Goal: Find specific fact: Find specific fact

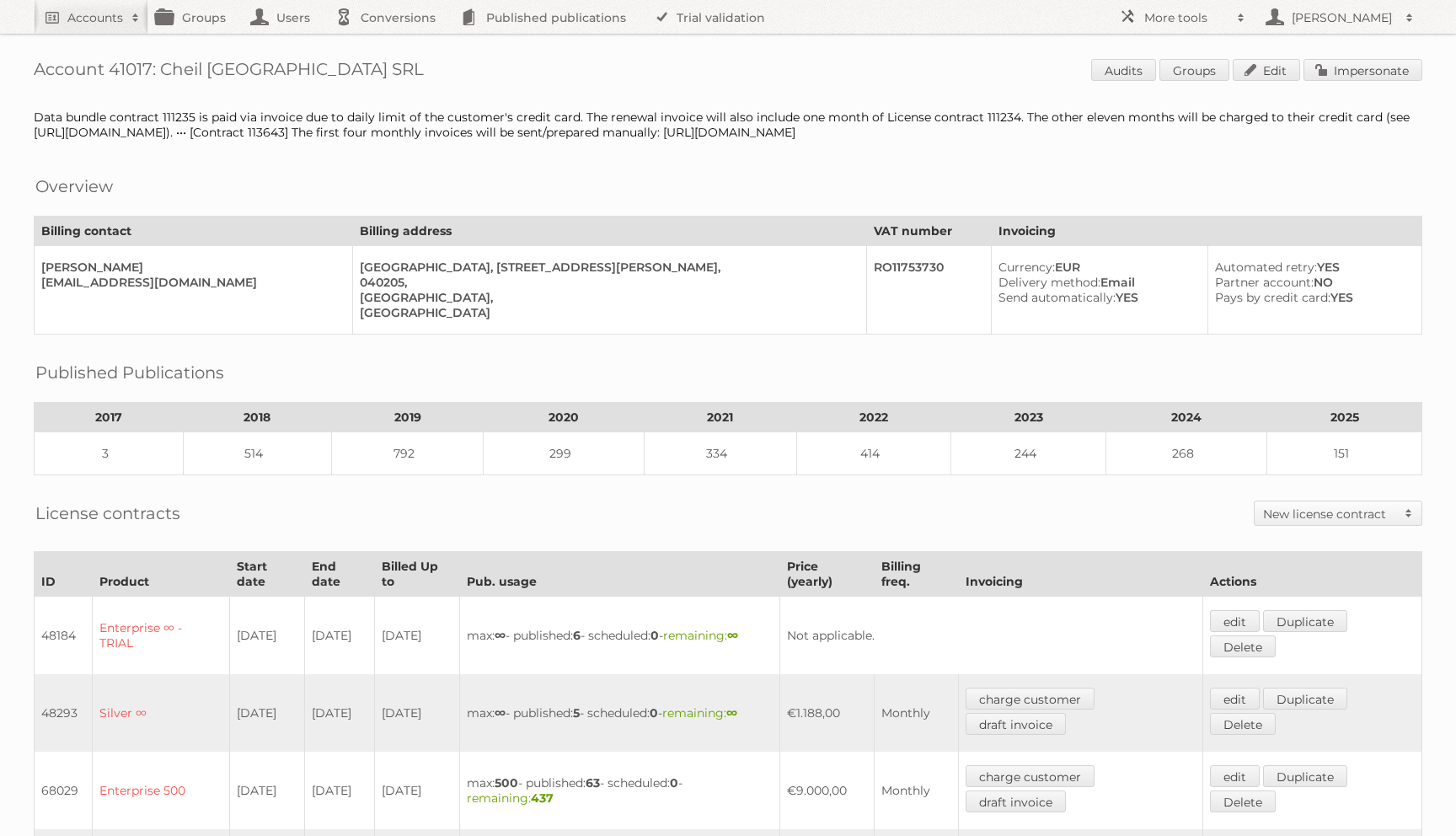
scroll to position [529, 0]
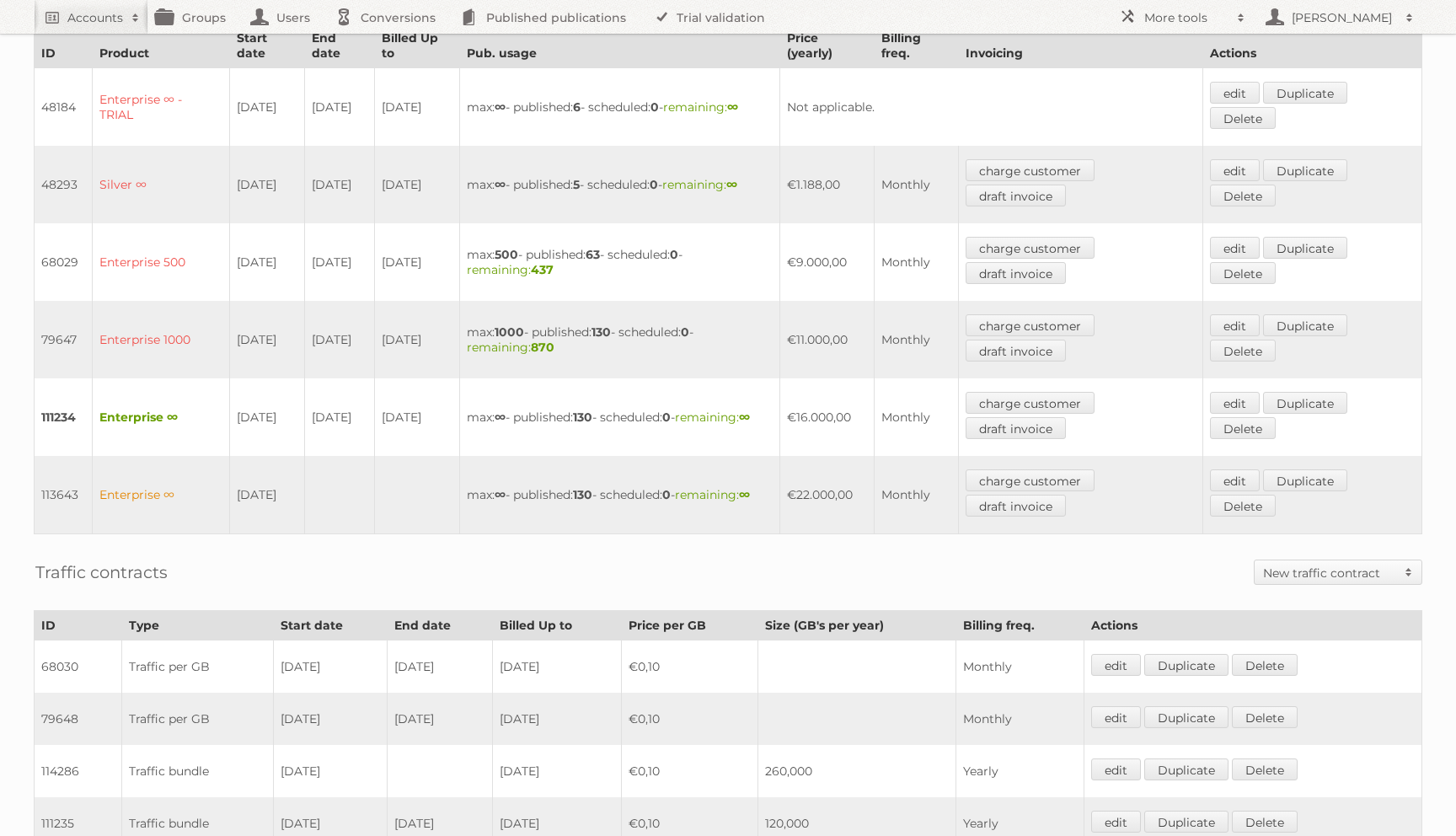
drag, startPoint x: 853, startPoint y: 416, endPoint x: 816, endPoint y: 415, distance: 37.0
click at [816, 415] on td "€16.000,00" at bounding box center [827, 416] width 94 height 77
copy td "16.000"
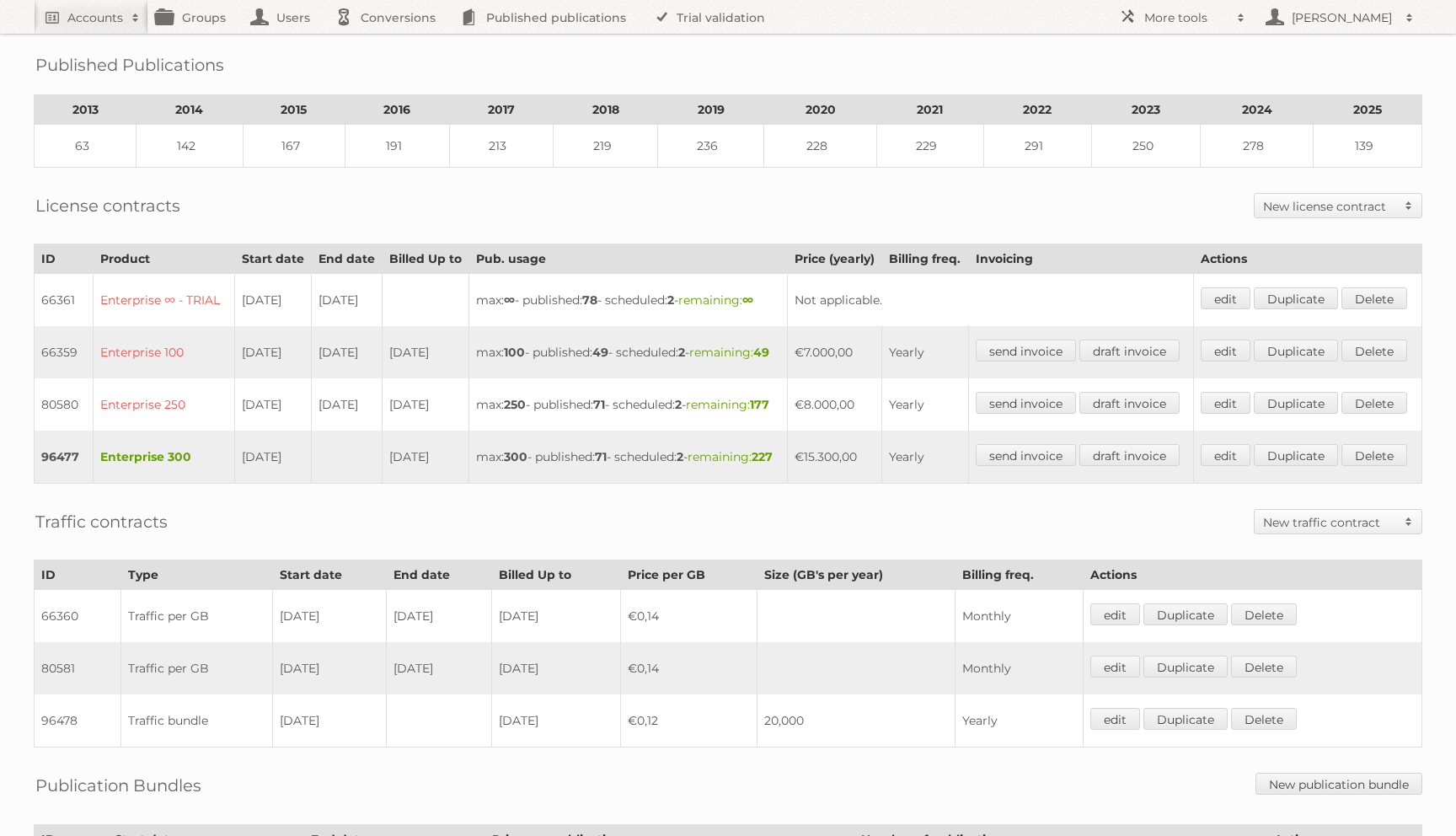
scroll to position [410, 0]
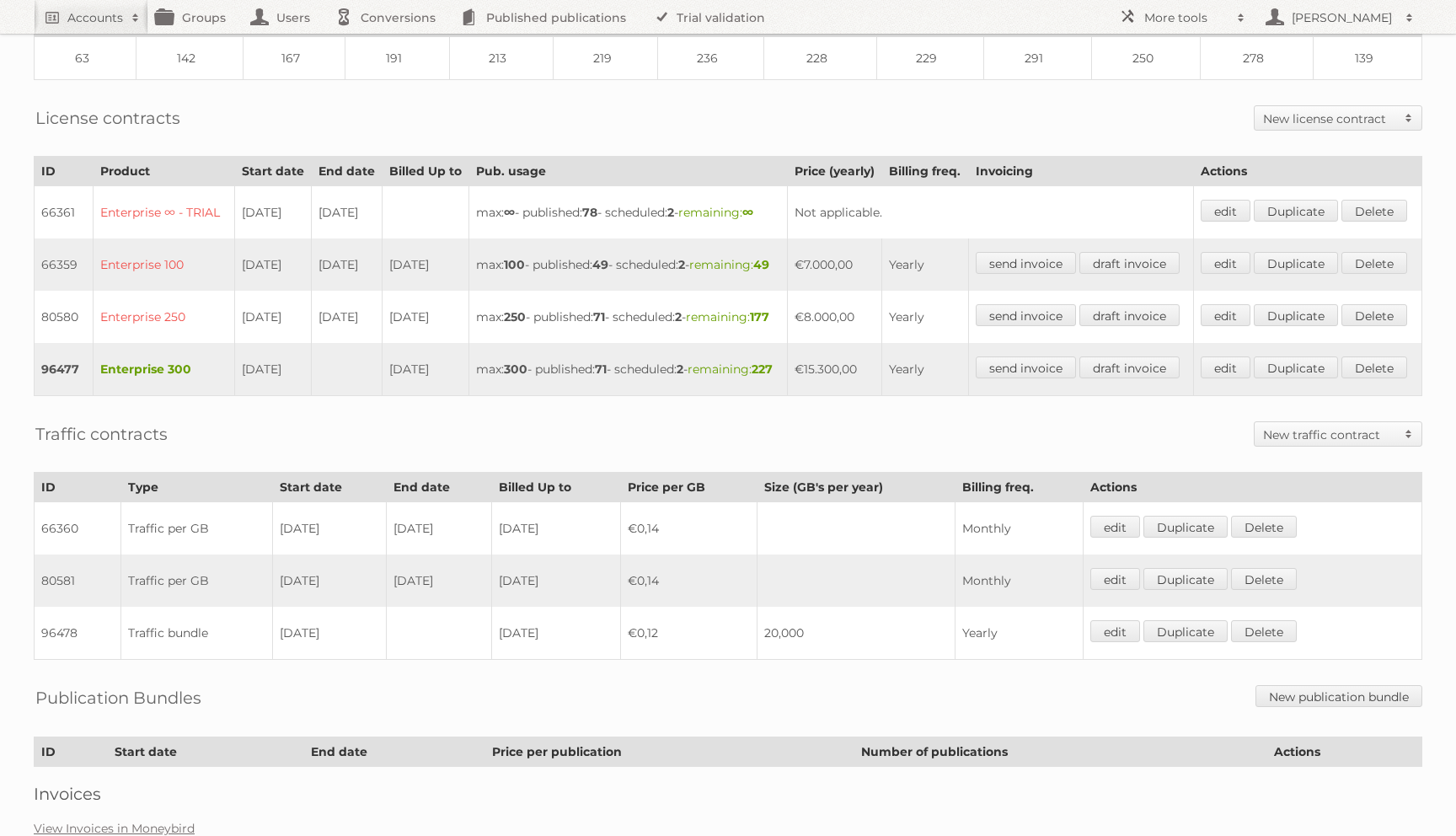
drag, startPoint x: 864, startPoint y: 457, endPoint x: 829, endPoint y: 456, distance: 35.0
click at [829, 396] on td "€15.300,00" at bounding box center [835, 369] width 94 height 53
copy td "15.300"
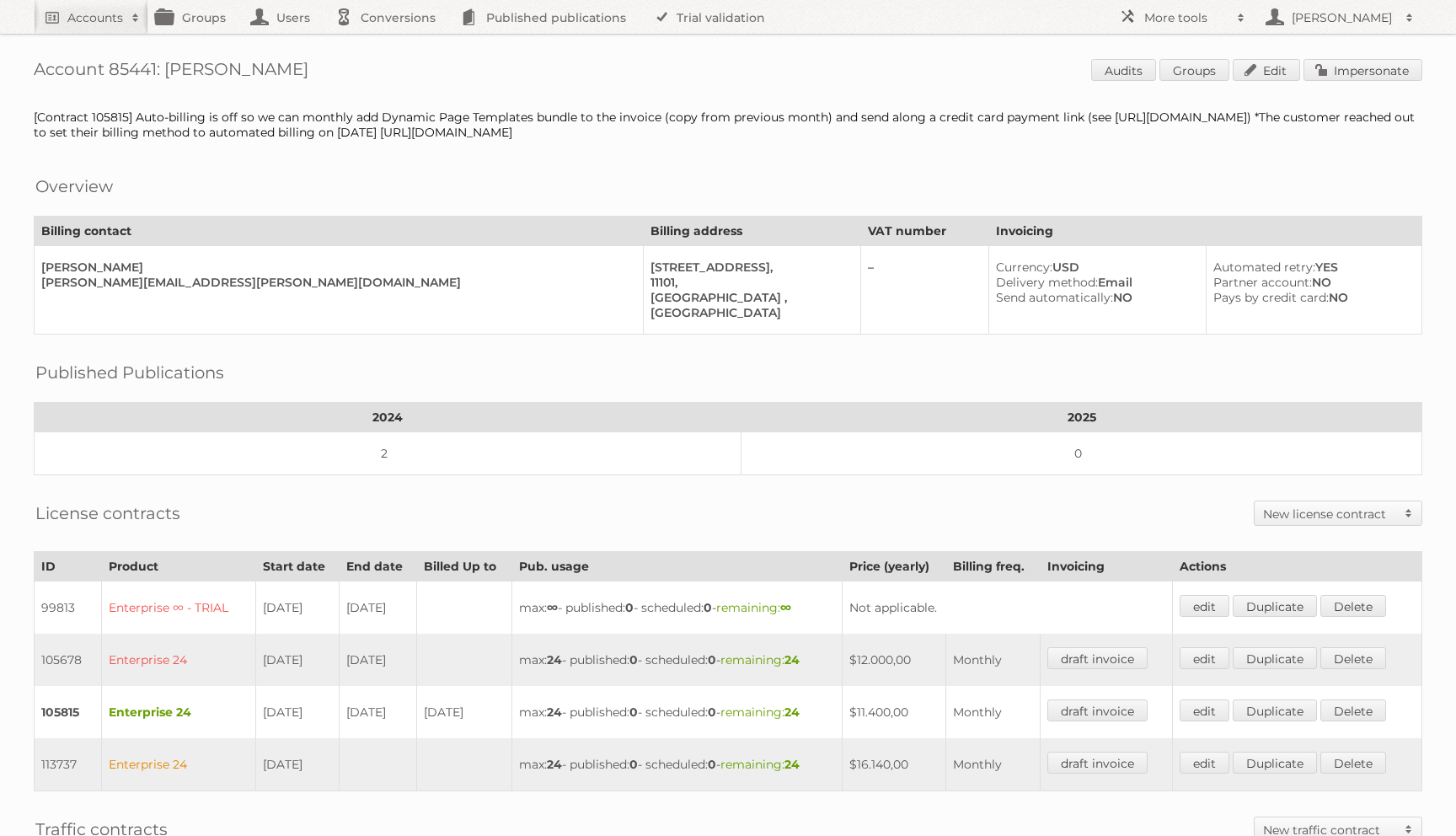
drag, startPoint x: 915, startPoint y: 767, endPoint x: 878, endPoint y: 763, distance: 37.2
click at [878, 763] on td "$16.140,00" at bounding box center [895, 765] width 104 height 53
copy td "16.140"
drag, startPoint x: 321, startPoint y: 718, endPoint x: 245, endPoint y: 718, distance: 76.0
click at [245, 718] on tr "105815 Enterprise 24 02-02-2024 24-10-2025 01-10-2025 max: 24 - published: 0 - …" at bounding box center [728, 712] width 1388 height 52
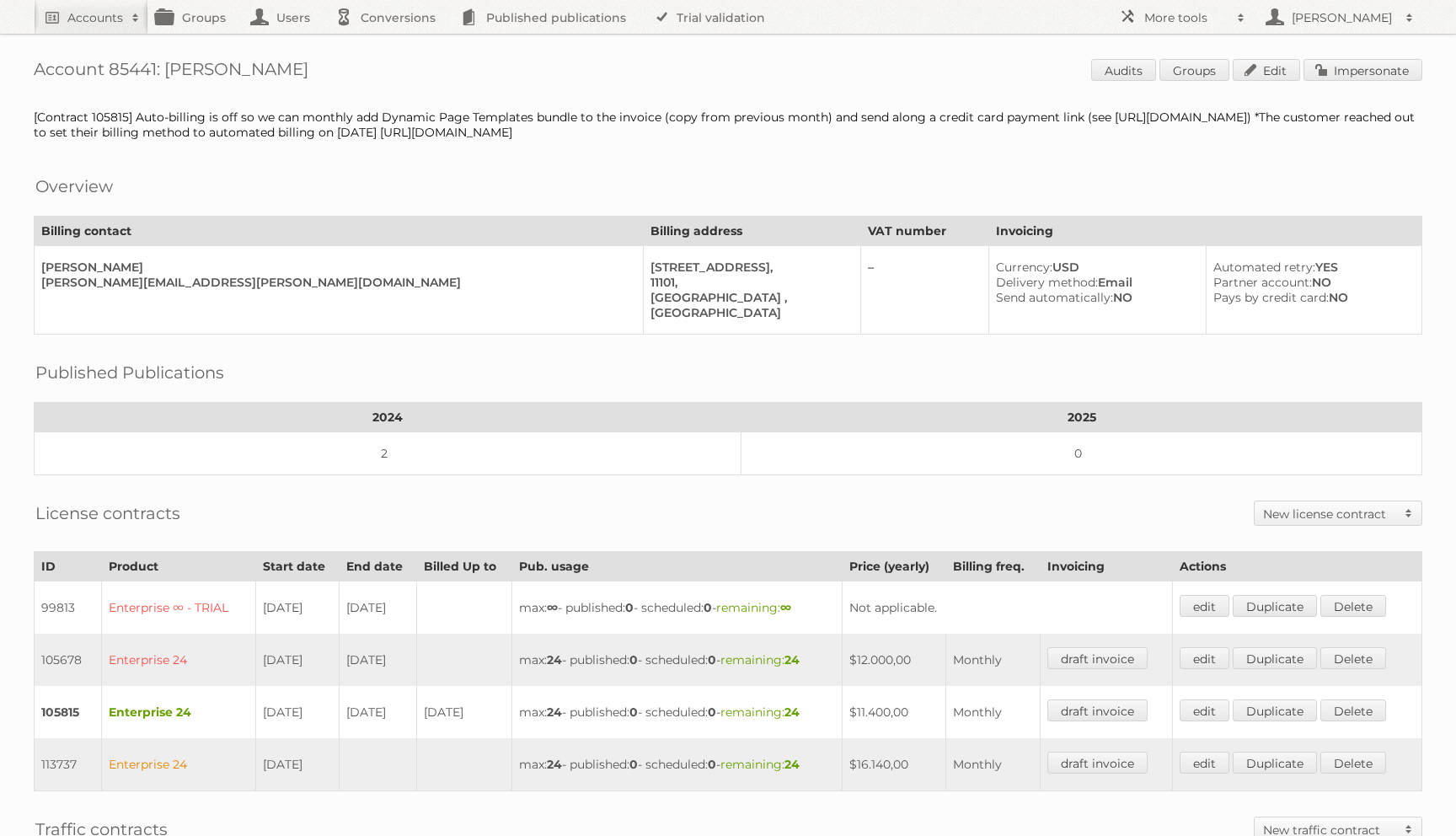
drag, startPoint x: 413, startPoint y: 717, endPoint x: 259, endPoint y: 718, distance: 154.0
click at [259, 718] on tr "105815 Enterprise 24 02-02-2024 24-10-2025 01-10-2025 max: 24 - published: 0 - …" at bounding box center [728, 712] width 1388 height 52
copy tr "2-02-2024 24-10-2025"
click at [68, 716] on td "105815" at bounding box center [68, 712] width 68 height 52
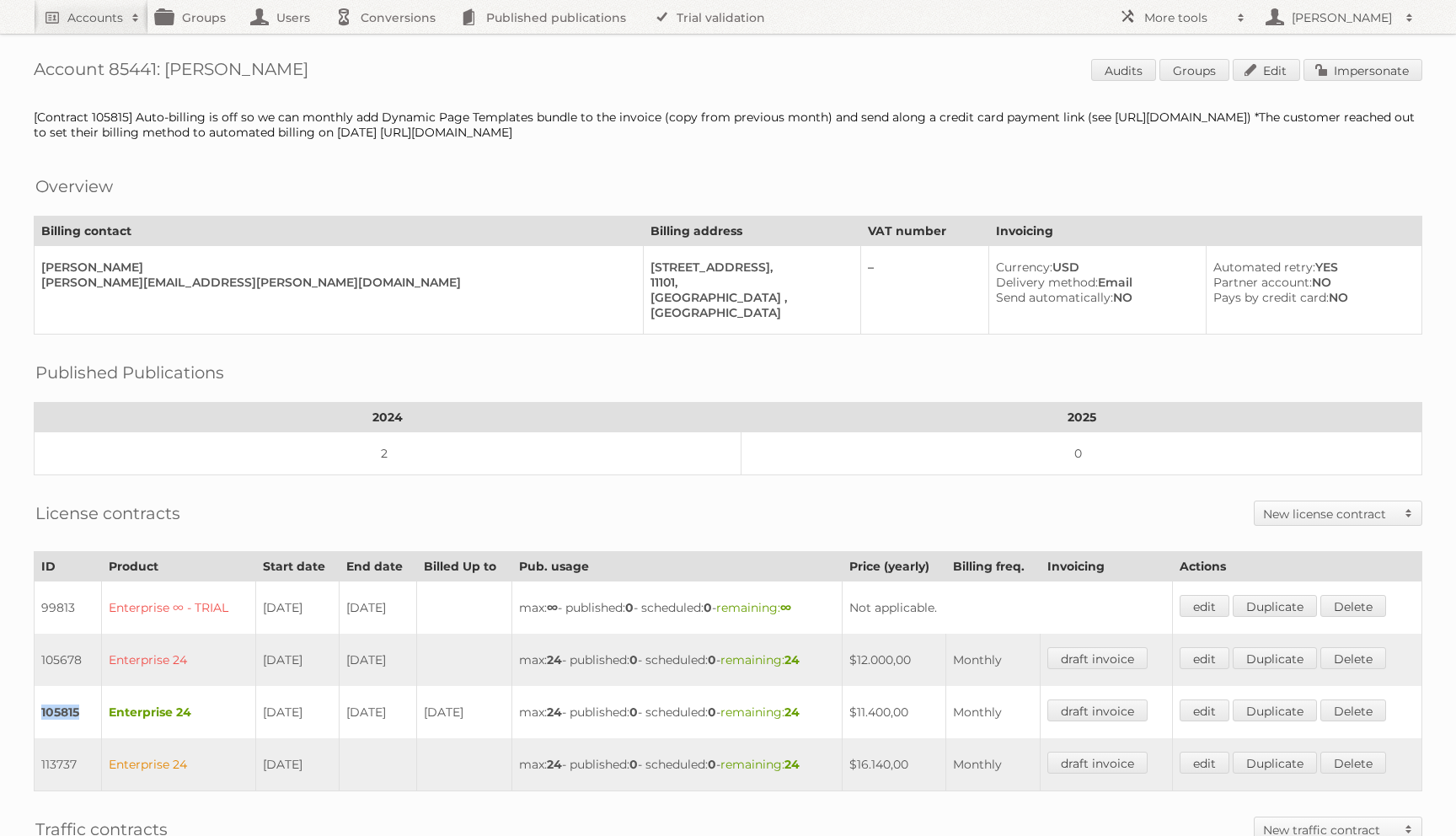
copy td "105815"
click at [655, 161] on div "Account 85441: Janovic Audits Groups Edit Impersonate [Contract 105815] Auto-bi…" at bounding box center [728, 624] width 1456 height 1248
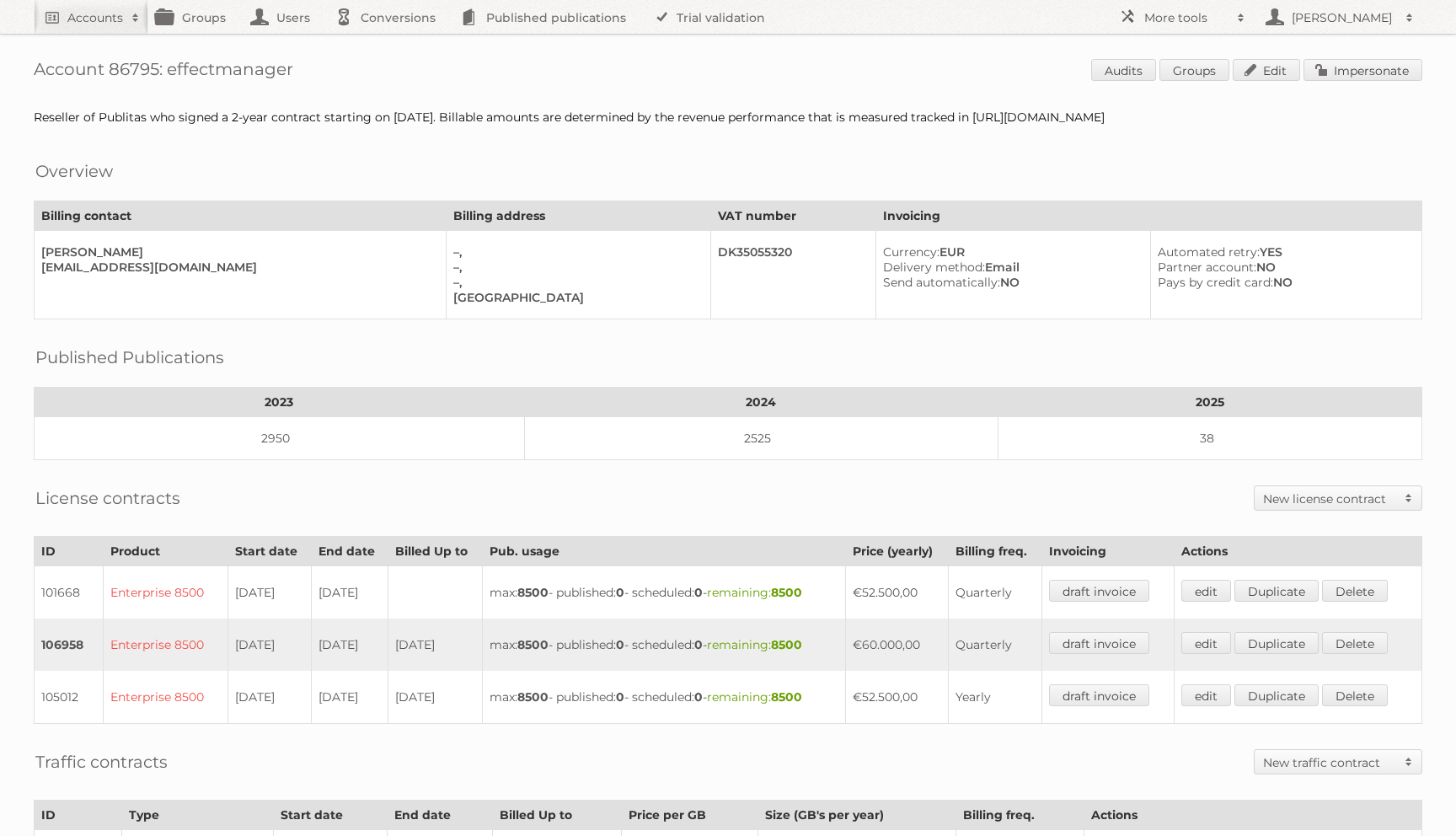
click at [705, 163] on div "Overview" at bounding box center [728, 158] width 1389 height 17
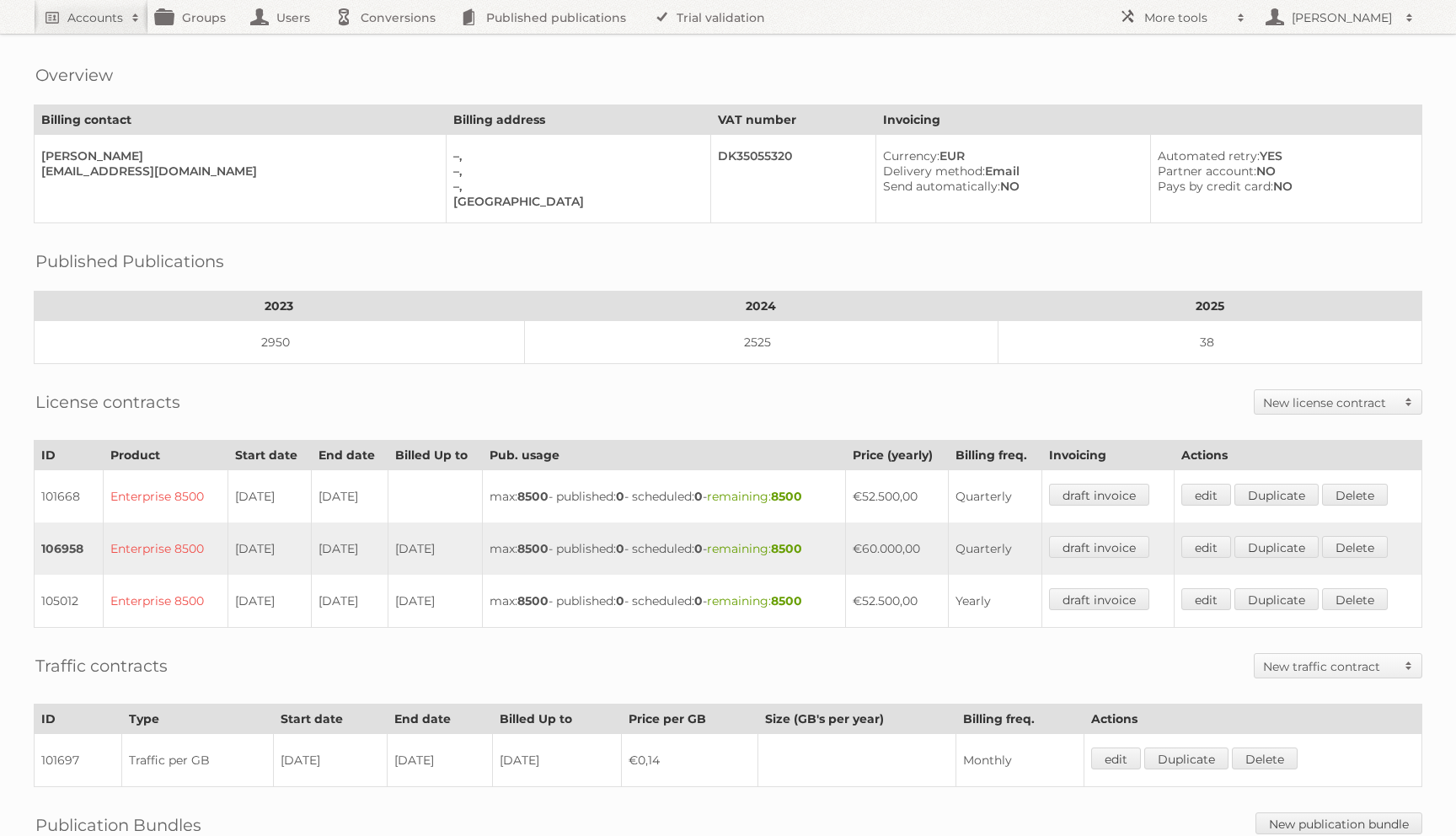
scroll to position [312, 0]
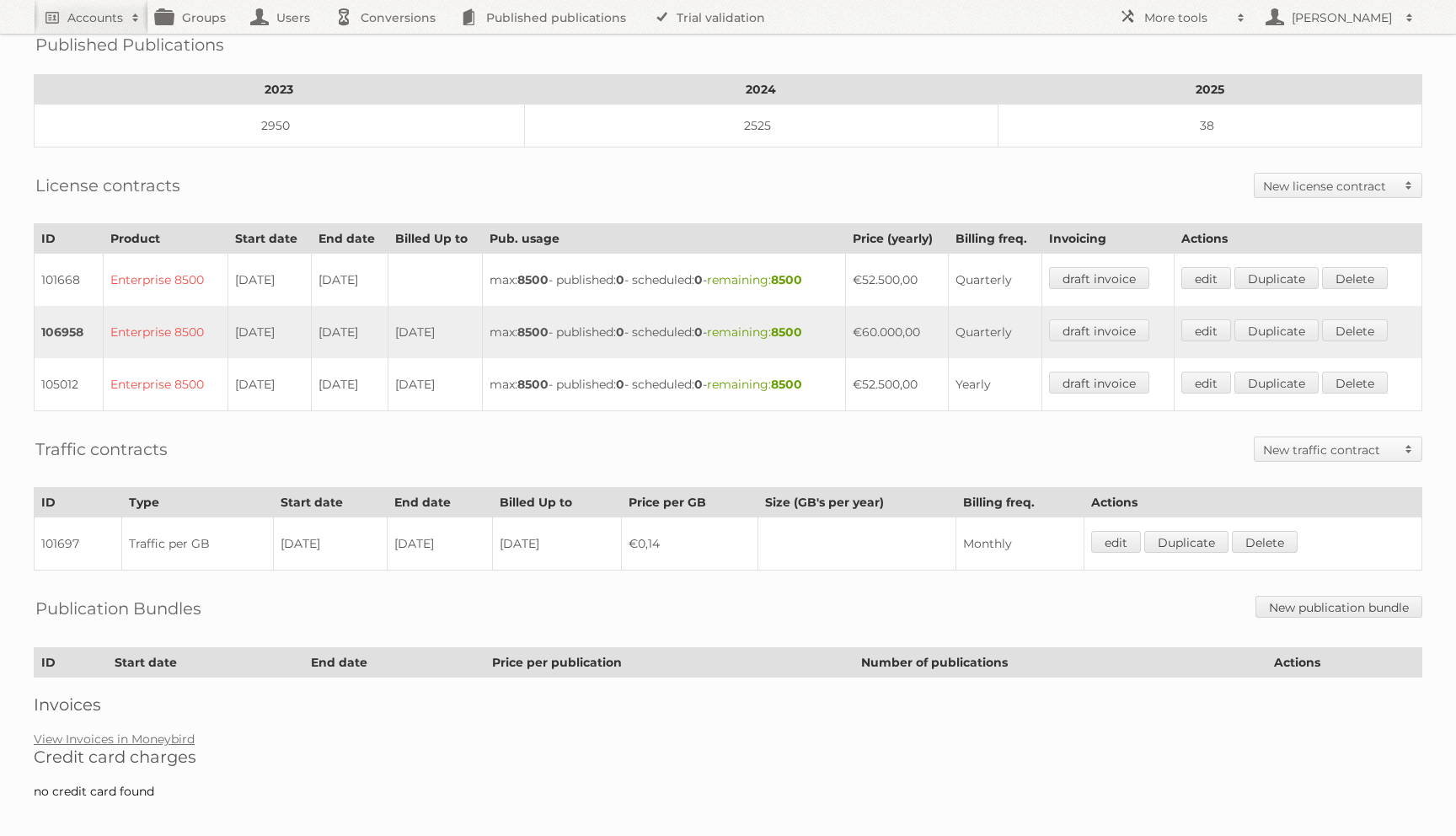
drag, startPoint x: 389, startPoint y: 269, endPoint x: 230, endPoint y: 273, distance: 159.1
click at [230, 273] on tr "101668 Enterprise 8500 07-09-2023 07-09-2023 max: 8500 - published: 0 - schedul…" at bounding box center [728, 280] width 1388 height 53
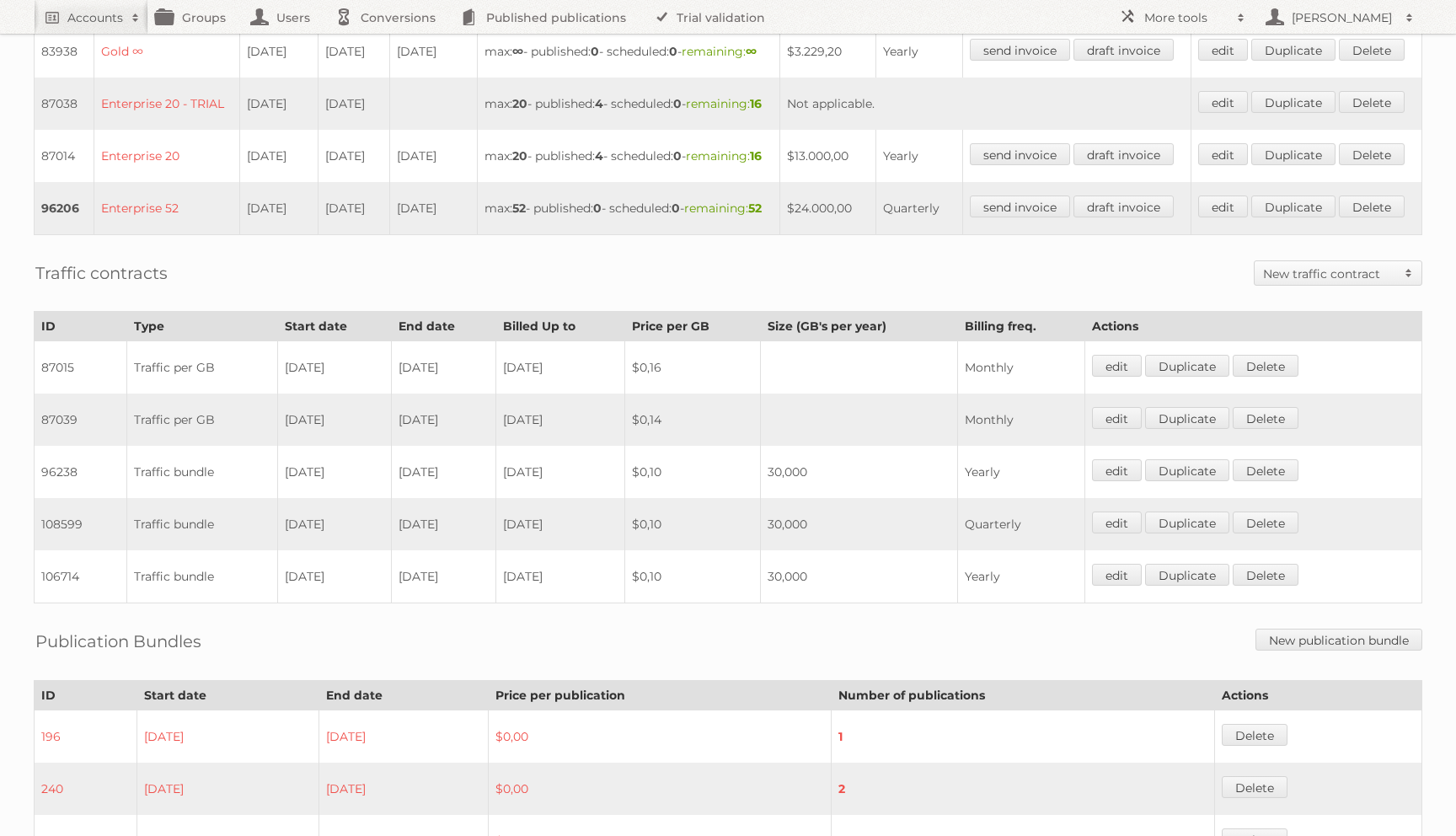
scroll to position [756, 0]
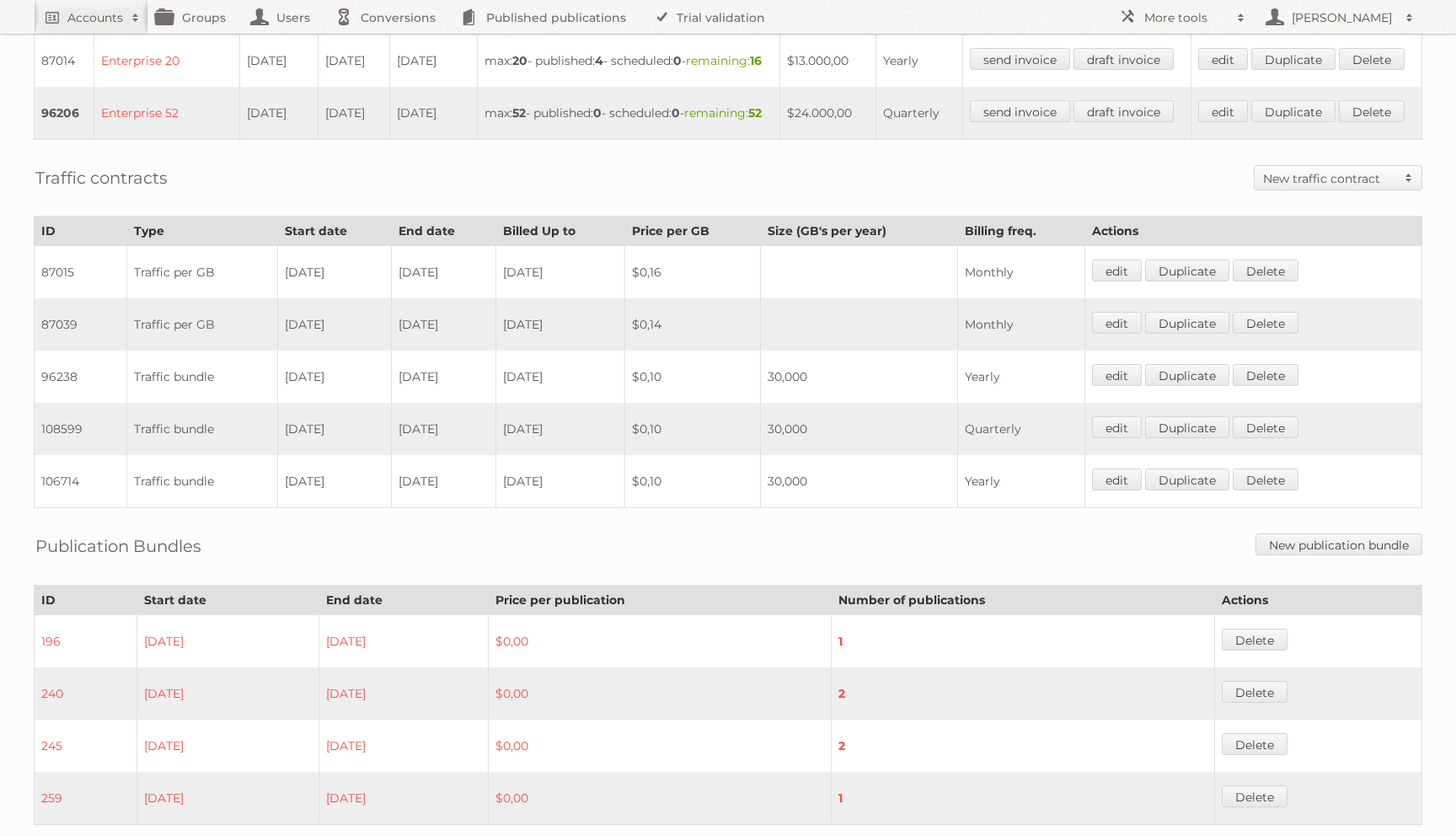
click at [58, 140] on td "96206" at bounding box center [64, 114] width 60 height 53
copy td "96206"
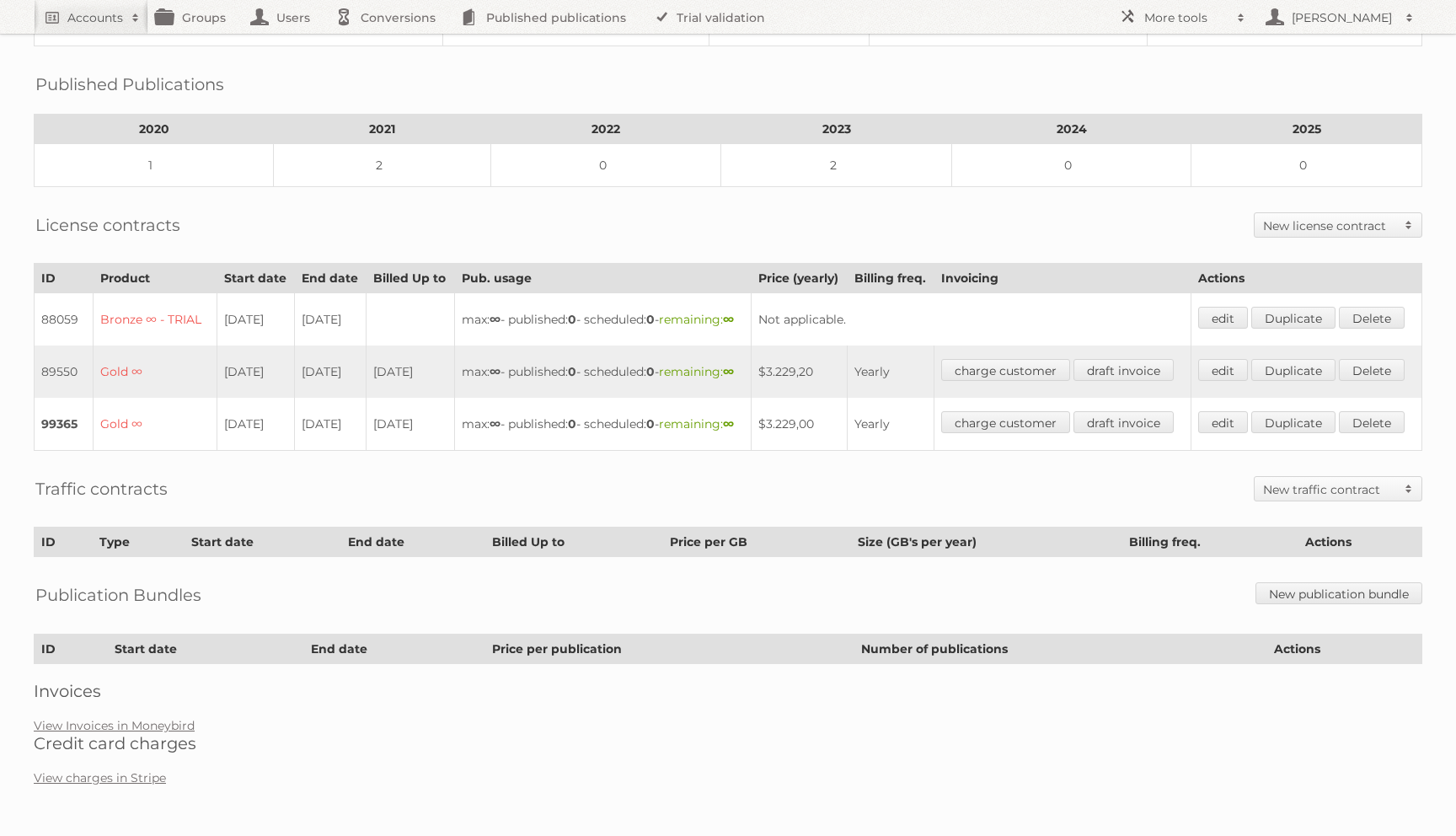
scroll to position [348, 0]
